Goal: Feedback & Contribution: Leave review/rating

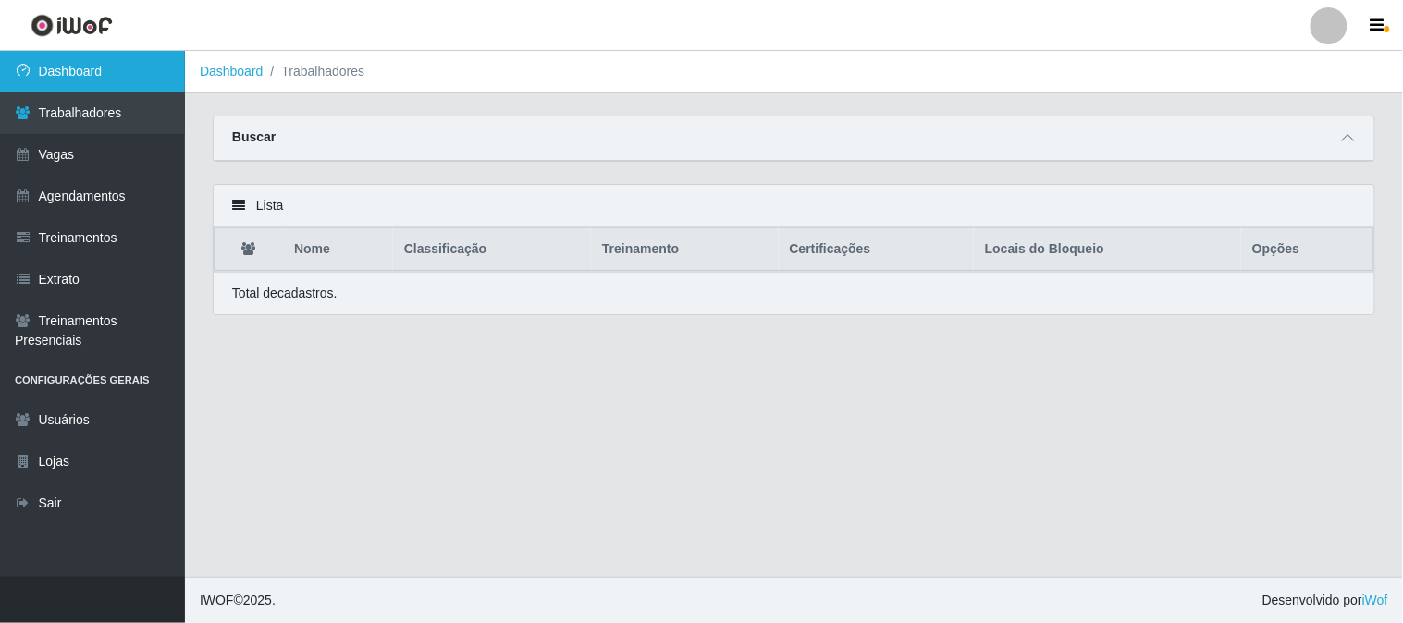
click at [133, 79] on link "Dashboard" at bounding box center [92, 72] width 185 height 42
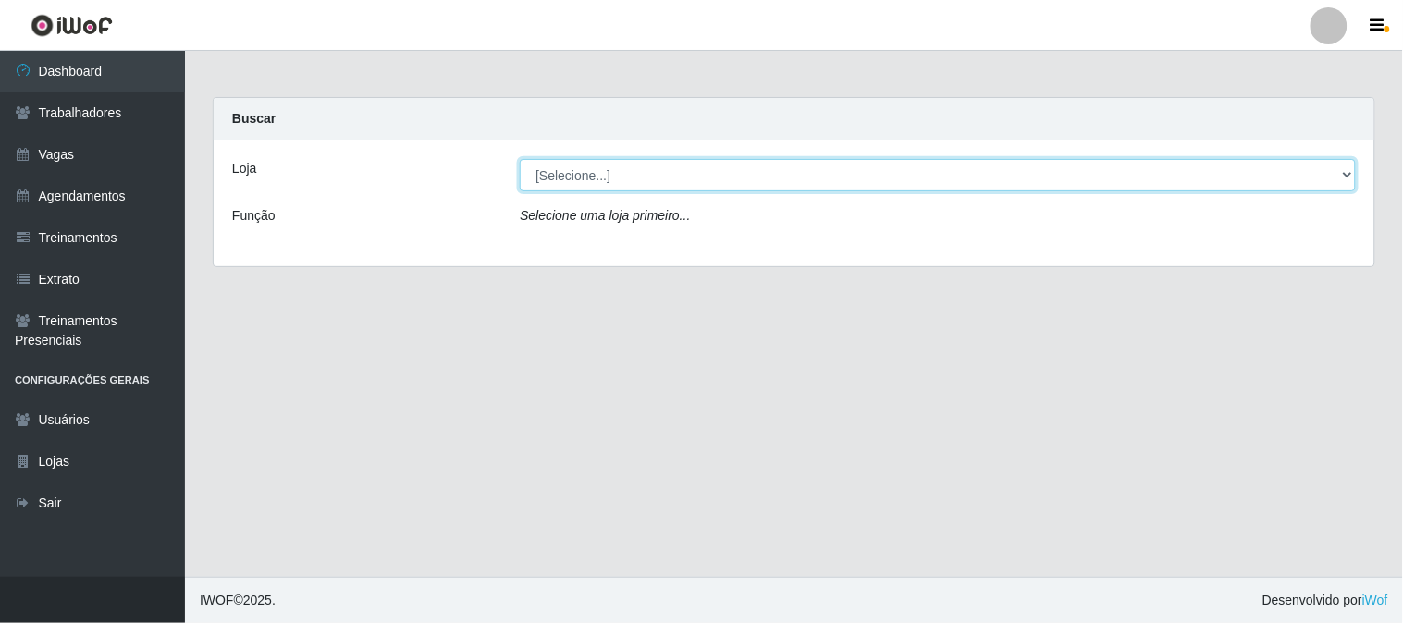
drag, startPoint x: 697, startPoint y: 173, endPoint x: 686, endPoint y: 190, distance: 20.0
click at [697, 173] on select "[Selecione...] Sapore D'italia" at bounding box center [938, 175] width 836 height 32
select select "266"
click at [520, 159] on select "[Selecione...] Sapore D'italia" at bounding box center [938, 175] width 836 height 32
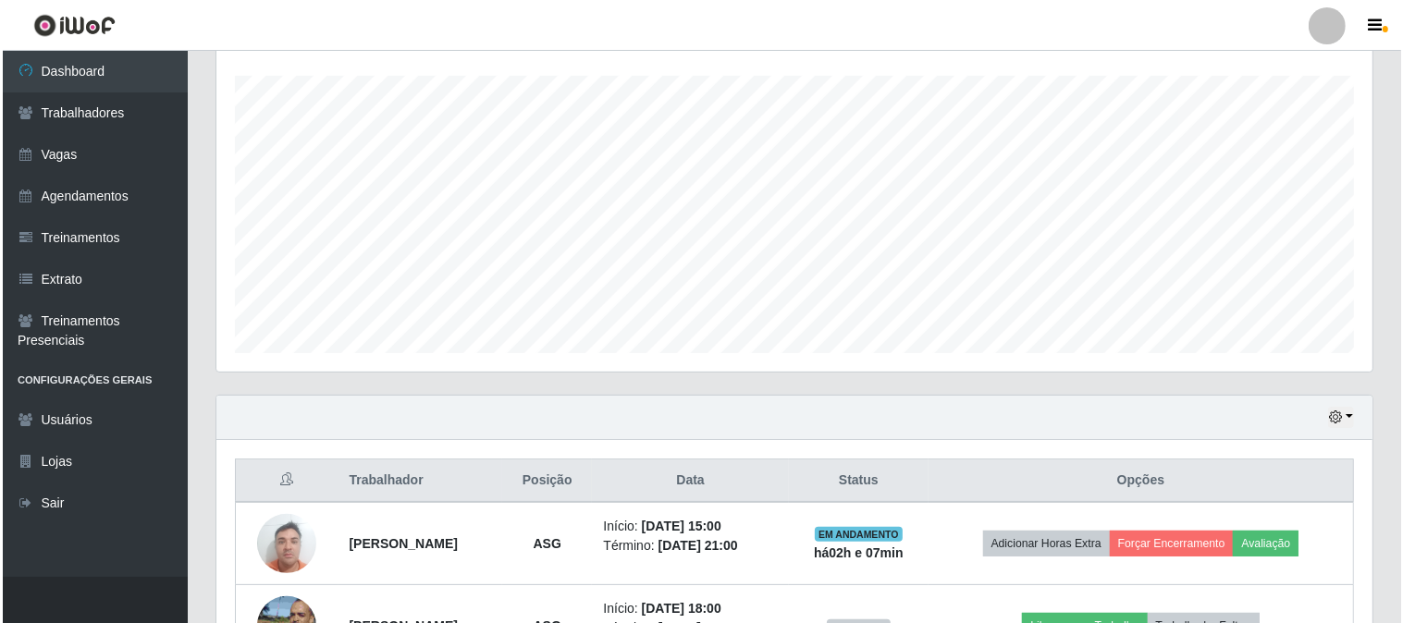
scroll to position [523, 0]
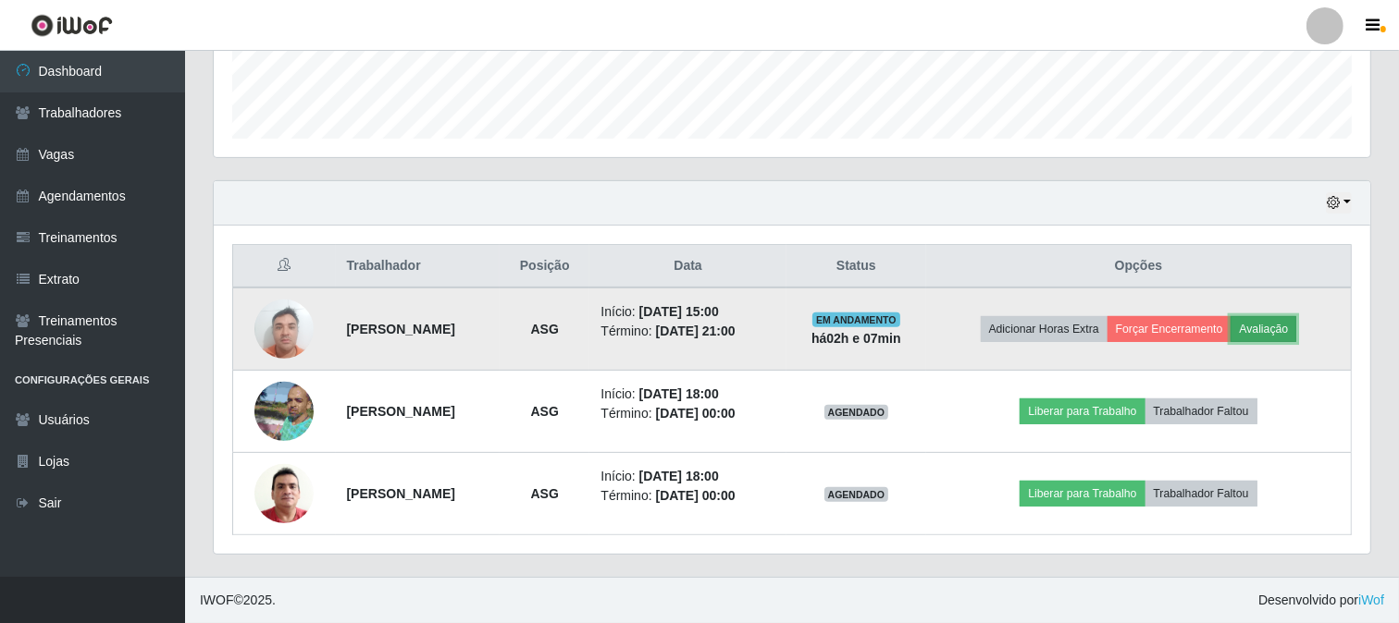
click at [1296, 337] on button "Avaliação" at bounding box center [1263, 329] width 66 height 26
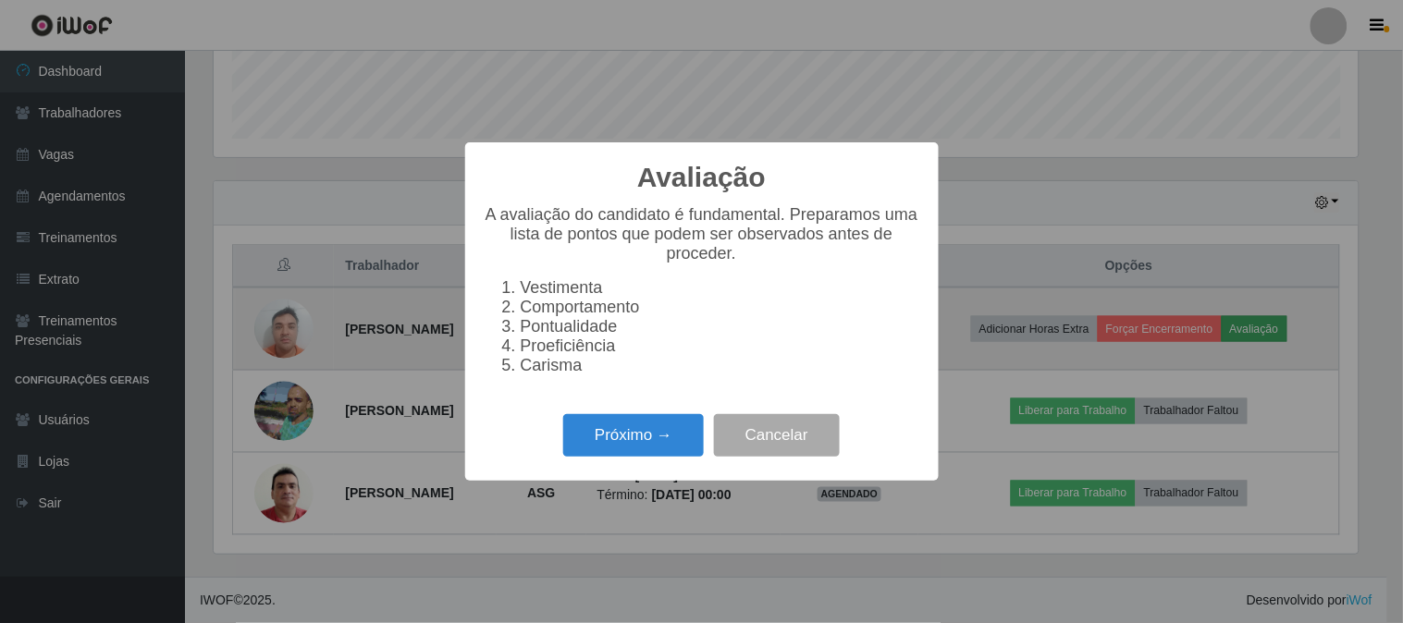
scroll to position [383, 1144]
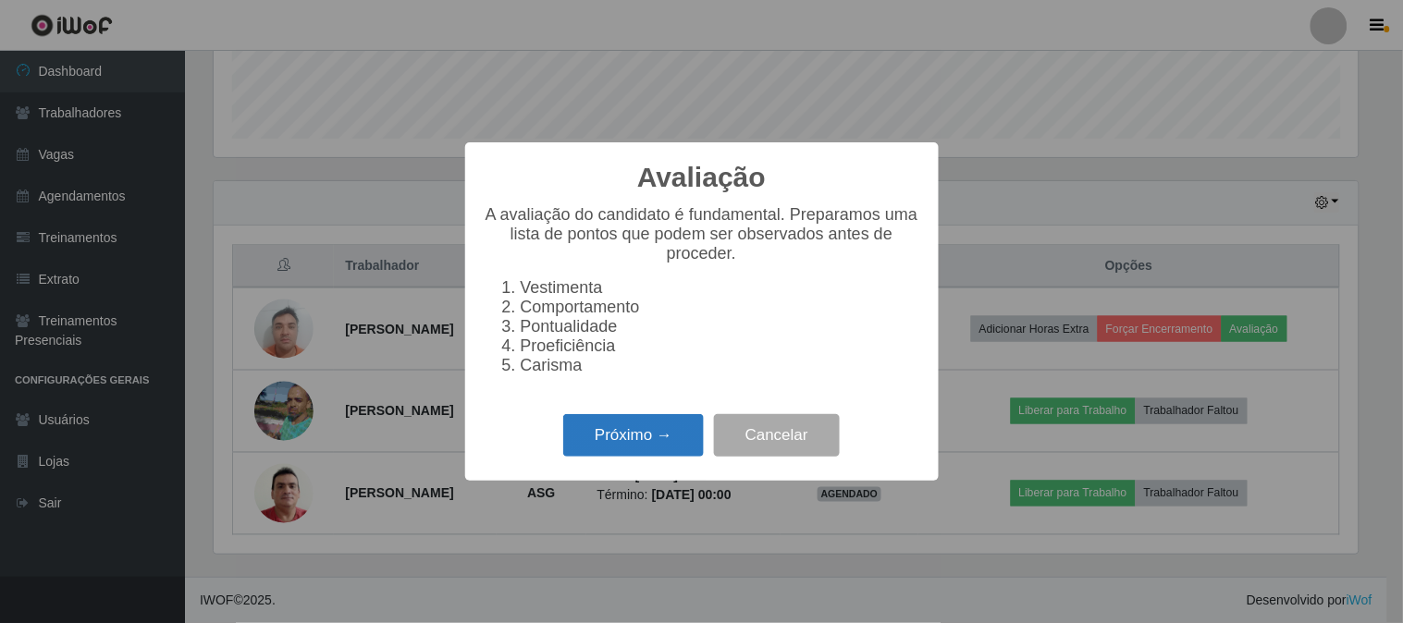
click at [633, 454] on button "Próximo →" at bounding box center [633, 435] width 141 height 43
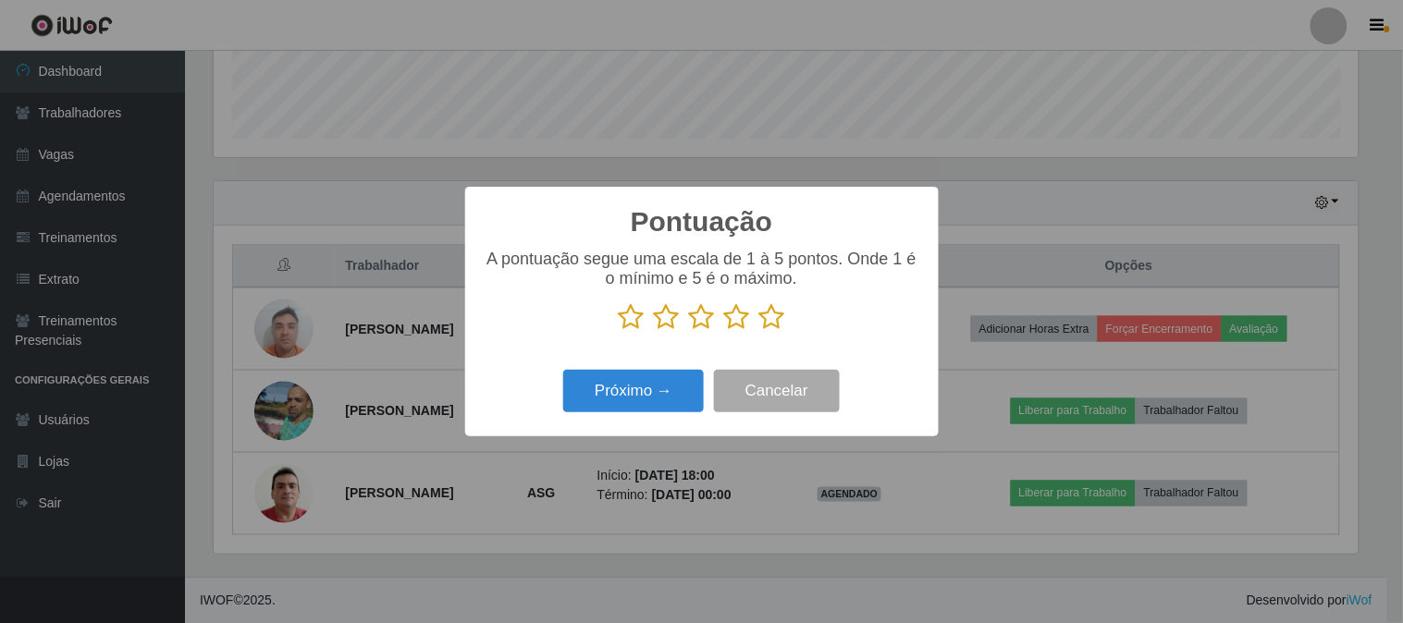
click at [775, 325] on icon at bounding box center [772, 317] width 26 height 28
click at [759, 331] on input "radio" at bounding box center [759, 331] width 0 height 0
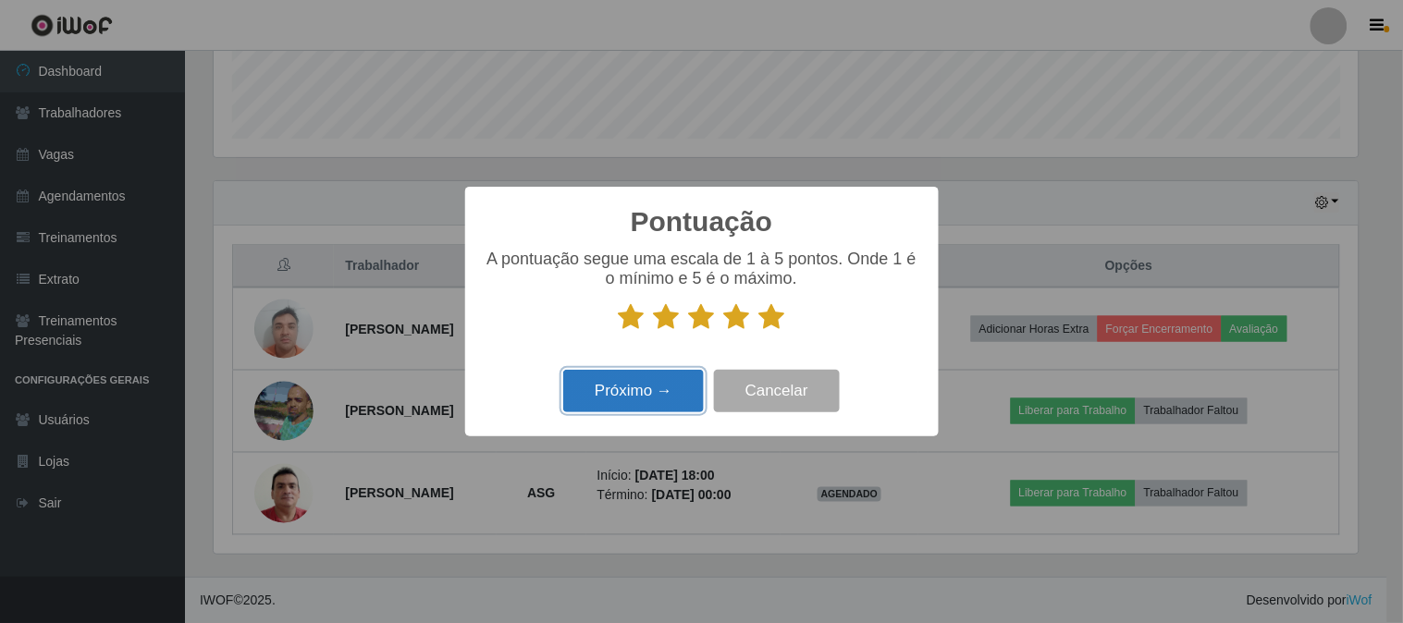
click at [666, 398] on button "Próximo →" at bounding box center [633, 391] width 141 height 43
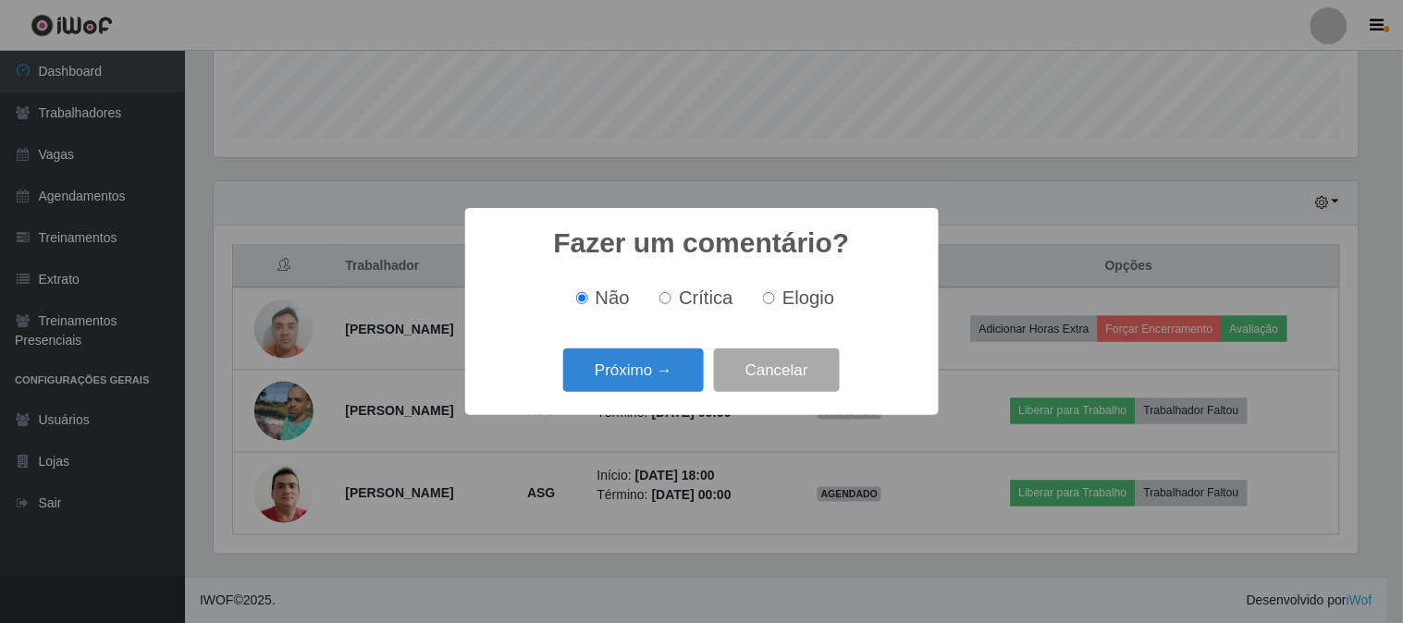
click at [773, 296] on input "Elogio" at bounding box center [769, 298] width 12 height 12
radio input "true"
click at [685, 357] on button "Próximo →" at bounding box center [633, 370] width 141 height 43
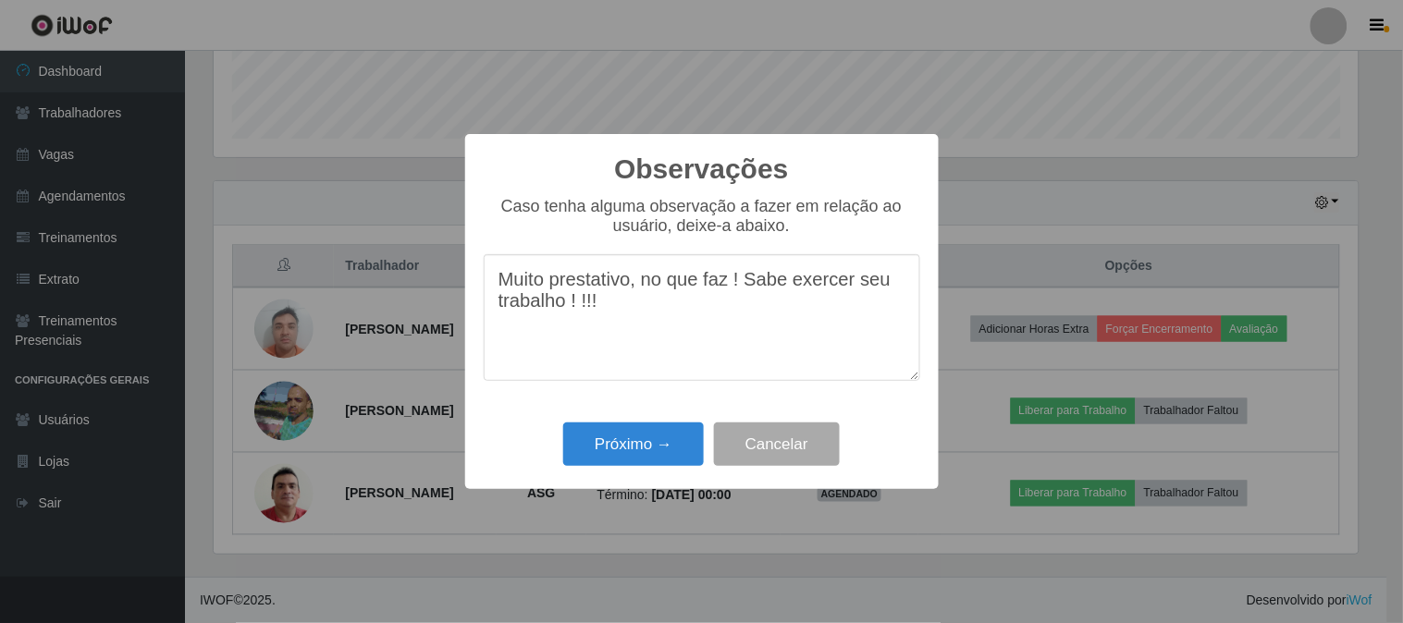
click at [578, 312] on textarea "Muito prestativo, no que faz ! Sabe exercer seu trabalho ! !!!" at bounding box center [702, 317] width 437 height 127
type textarea "Muito prestativo, no que faz ! Sabe exercer seu trabalho !!!!"
click at [670, 458] on button "Próximo →" at bounding box center [633, 444] width 141 height 43
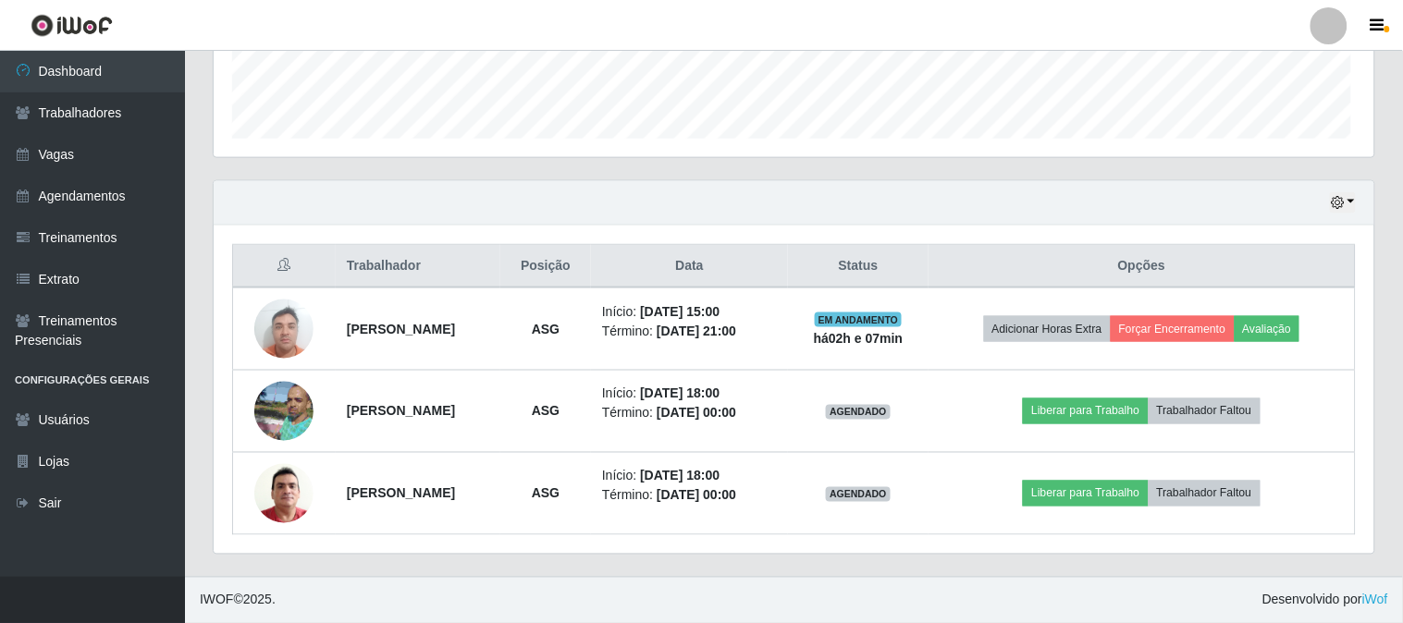
scroll to position [383, 1156]
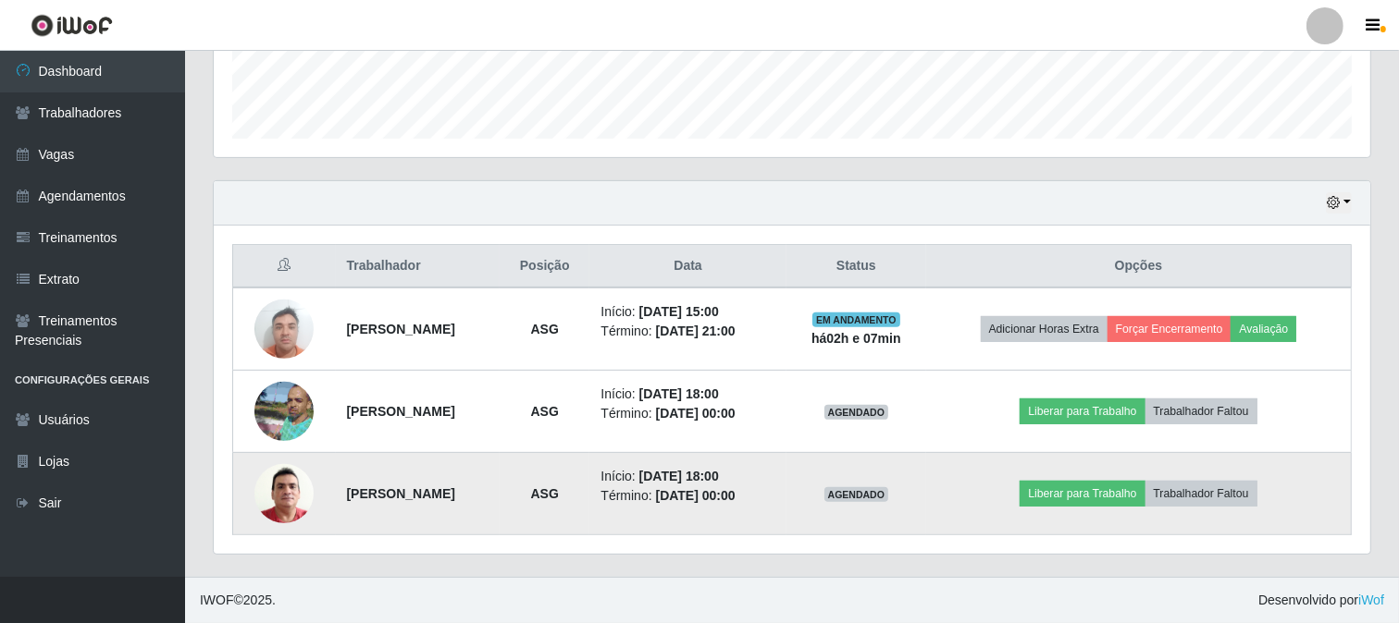
click at [272, 493] on img at bounding box center [283, 493] width 59 height 79
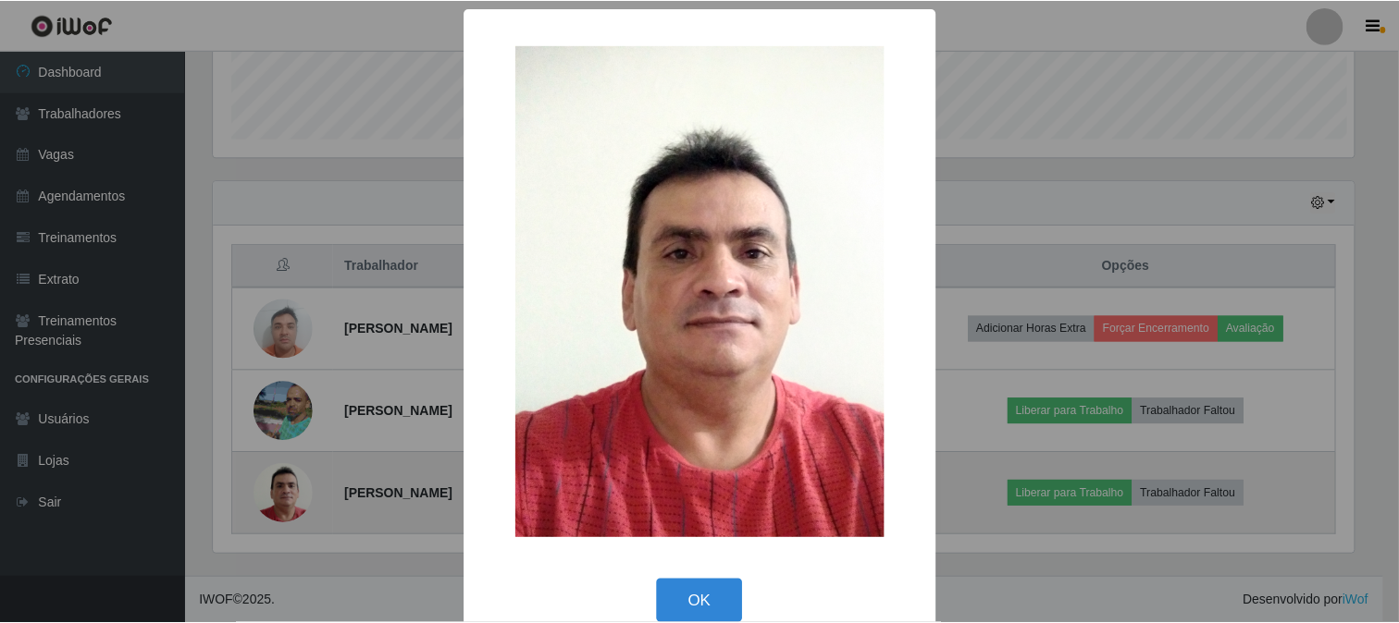
scroll to position [383, 1144]
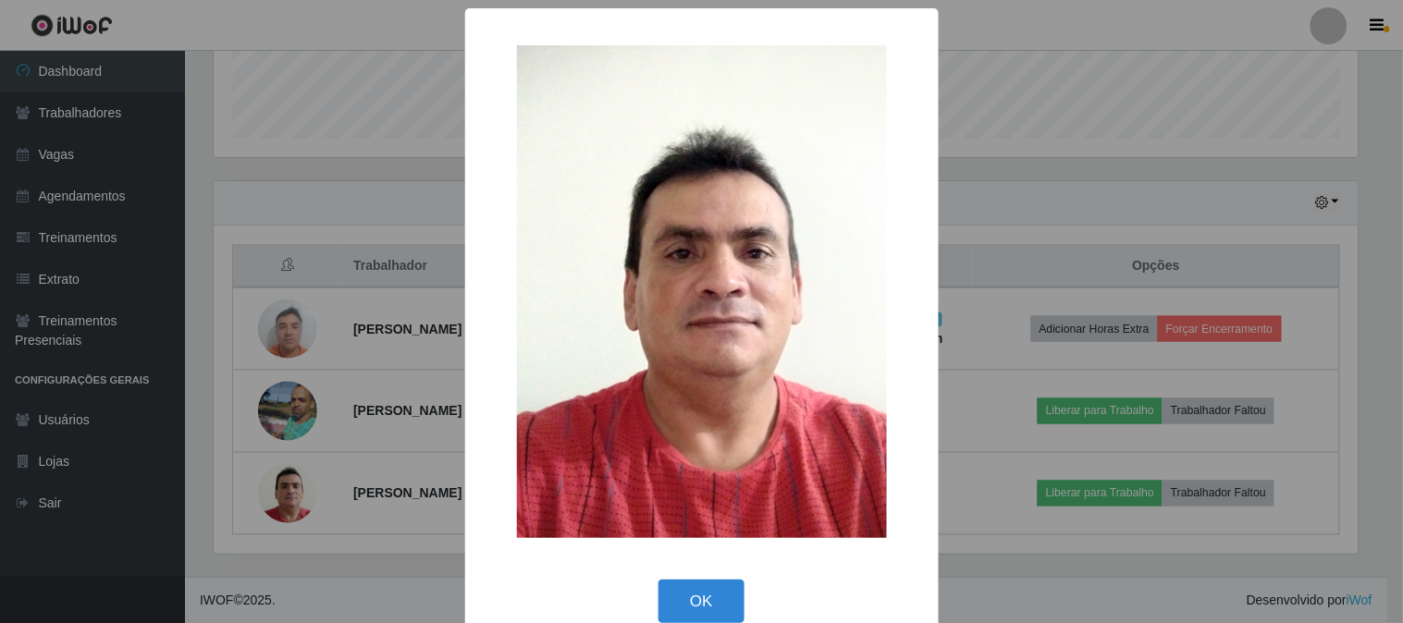
click at [1011, 234] on div "× OK Cancel" at bounding box center [701, 311] width 1403 height 623
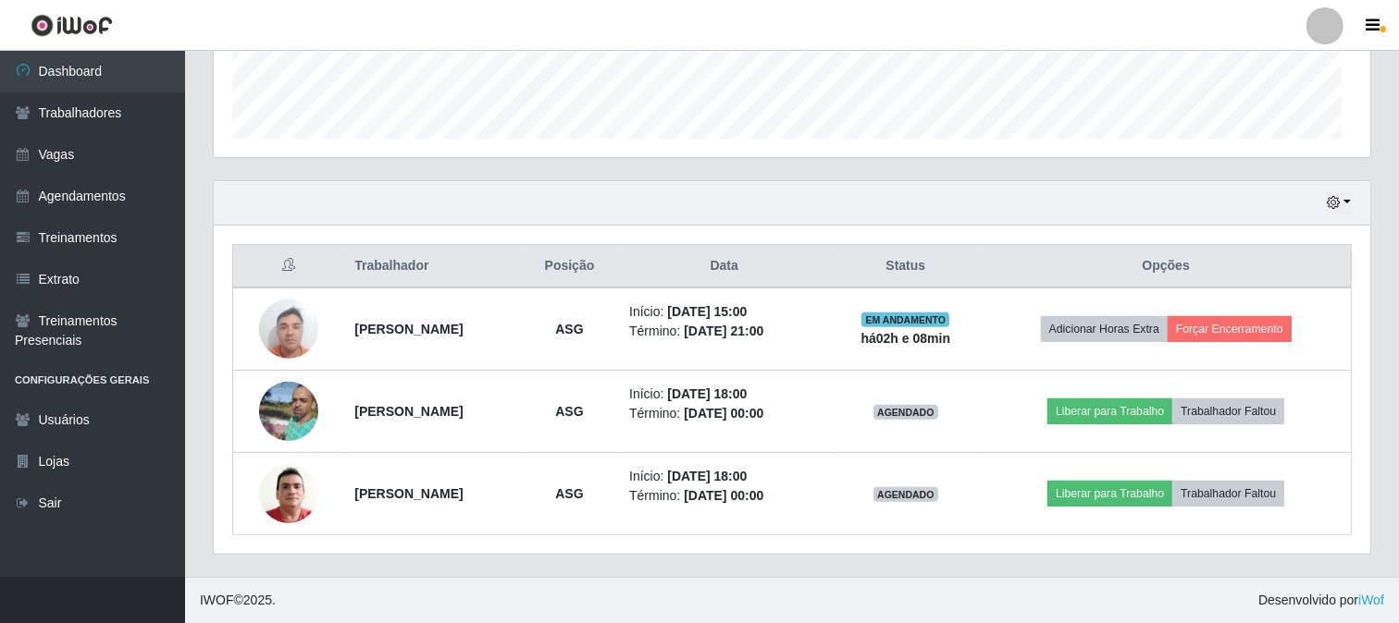
scroll to position [383, 1156]
